Goal: Find contact information: Find contact information

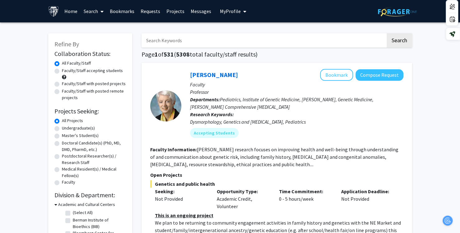
drag, startPoint x: 263, startPoint y: 36, endPoint x: 266, endPoint y: 36, distance: 3.5
click at [263, 37] on input "Search Keywords" at bounding box center [263, 40] width 244 height 14
type input "[PERSON_NAME]"
click at [386, 33] on button "Search" at bounding box center [398, 40] width 25 height 14
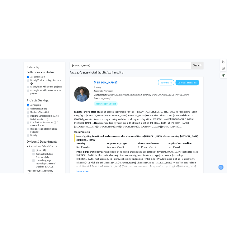
scroll to position [62, 0]
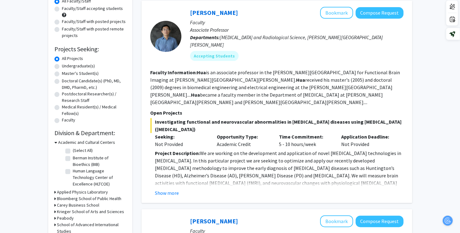
drag, startPoint x: 299, startPoint y: 84, endPoint x: 267, endPoint y: 62, distance: 38.5
click at [299, 84] on fg-read-more "[PERSON_NAME] is an associate professor in the [PERSON_NAME][GEOGRAPHIC_DATA] f…" at bounding box center [275, 87] width 250 height 36
drag, startPoint x: 150, startPoint y: 72, endPoint x: 204, endPoint y: 73, distance: 54.4
click at [204, 73] on fg-read-more "[PERSON_NAME] is an associate professor in the [PERSON_NAME][GEOGRAPHIC_DATA] f…" at bounding box center [275, 87] width 250 height 36
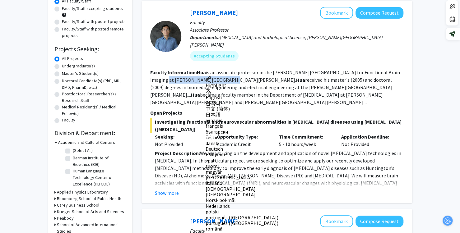
copy fg-read-more "[PERSON_NAME][GEOGRAPHIC_DATA][PERSON_NAME]."
click at [375, 82] on fg-read-more "[PERSON_NAME] is an associate professor in the [PERSON_NAME][GEOGRAPHIC_DATA] f…" at bounding box center [275, 87] width 250 height 36
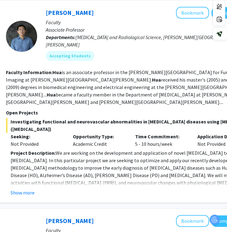
scroll to position [62, 100]
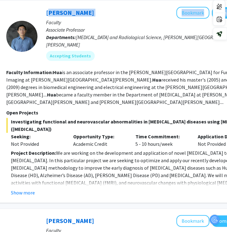
drag, startPoint x: 77, startPoint y: 11, endPoint x: 47, endPoint y: 17, distance: 31.0
click at [47, 17] on div "Jun Hua Bookmark Compose Request" at bounding box center [152, 13] width 213 height 12
copy div "Jun Hua Bookmark Compose Request"
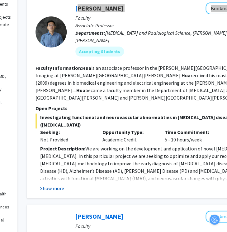
scroll to position [67, 70]
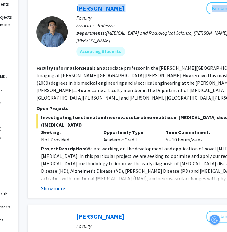
click at [58, 185] on button "Show more" at bounding box center [53, 188] width 24 height 7
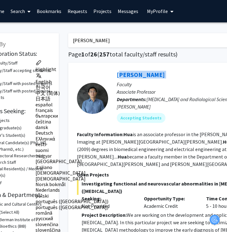
scroll to position [0, 30]
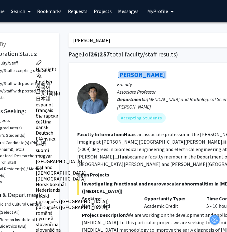
click at [142, 73] on div "Jun Hua Bookmark Compose Request" at bounding box center [223, 75] width 213 height 12
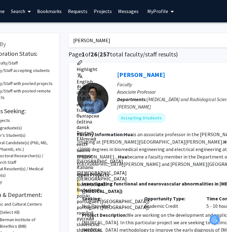
click at [166, 90] on p "Associate Professor" at bounding box center [223, 91] width 213 height 7
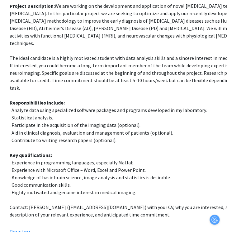
scroll to position [209, 104]
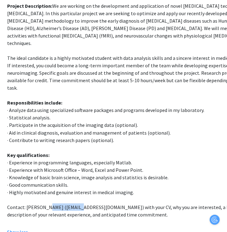
drag, startPoint x: 45, startPoint y: 177, endPoint x: 75, endPoint y: 180, distance: 30.0
click at [76, 204] on p "Contact: [PERSON_NAME] ([EMAIL_ADDRESS][DOMAIN_NAME]) with your CV, why you are…" at bounding box center [131, 211] width 248 height 15
copy p "[EMAIL_ADDRESS][DOMAIN_NAME]"
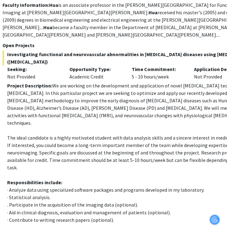
scroll to position [116, 104]
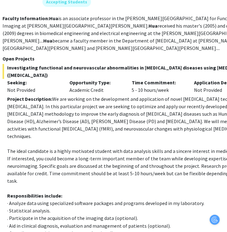
drag, startPoint x: 67, startPoint y: 58, endPoint x: 6, endPoint y: 50, distance: 61.8
click at [6, 64] on span "Investigating functional and neurovascular abnormalities in [MEDICAL_DATA] dise…" at bounding box center [128, 71] width 253 height 15
copy span "Investigating functional and neurovascular abnormalities in [MEDICAL_DATA] dise…"
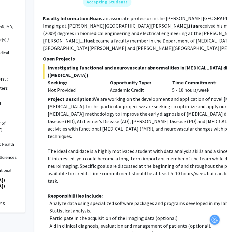
scroll to position [116, 63]
